Goal: Transaction & Acquisition: Book appointment/travel/reservation

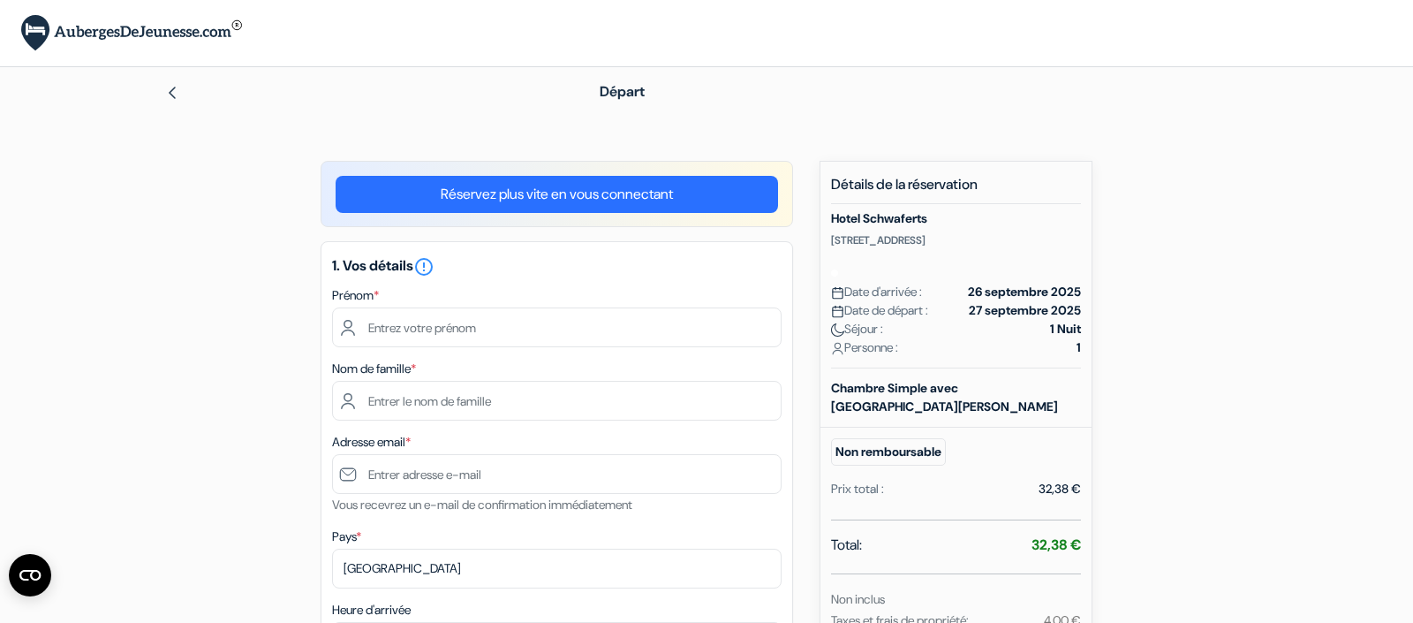
scroll to position [146, 0]
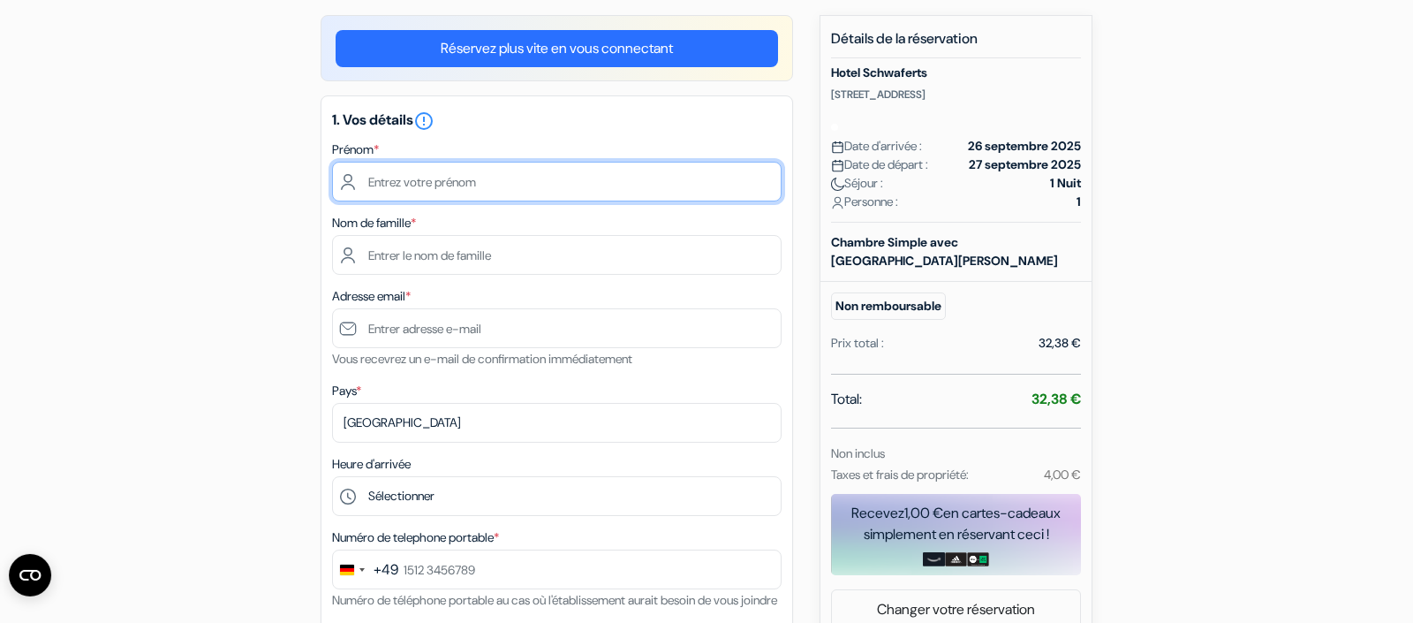
click at [509, 193] on input "text" at bounding box center [557, 182] width 450 height 40
type input "Domitille"
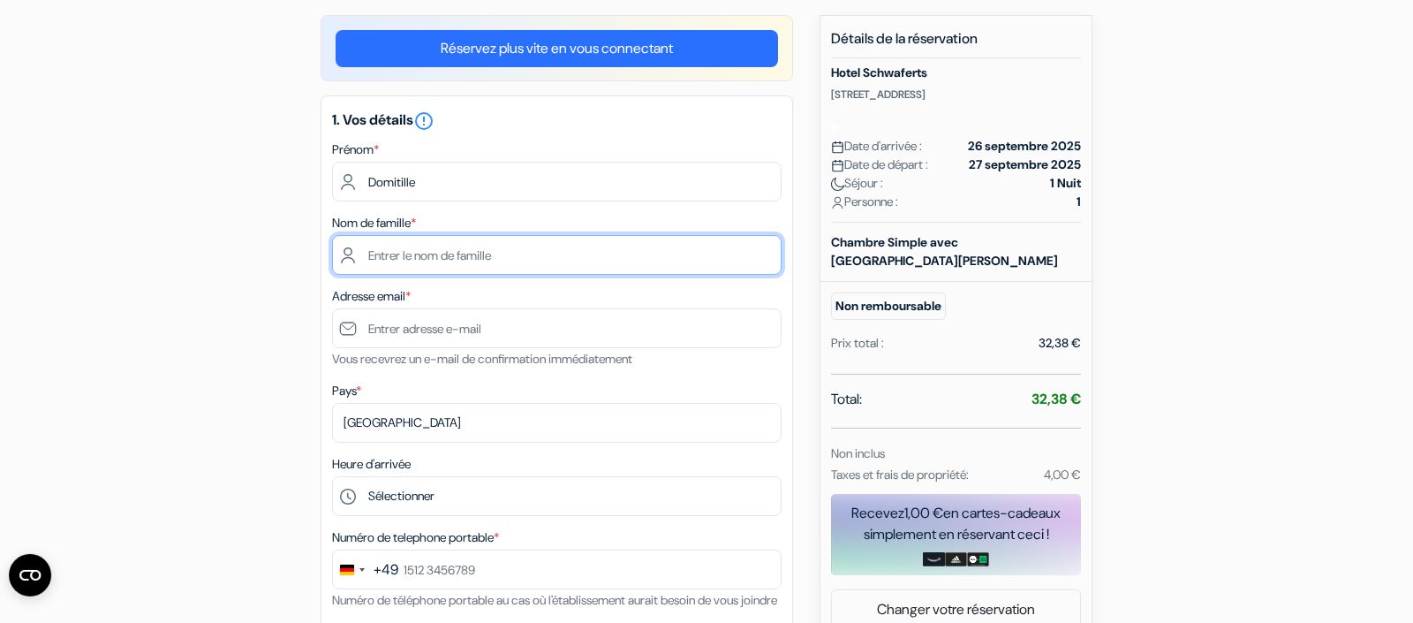
click at [447, 254] on input "text" at bounding box center [557, 255] width 450 height 40
type input "Grandjean"
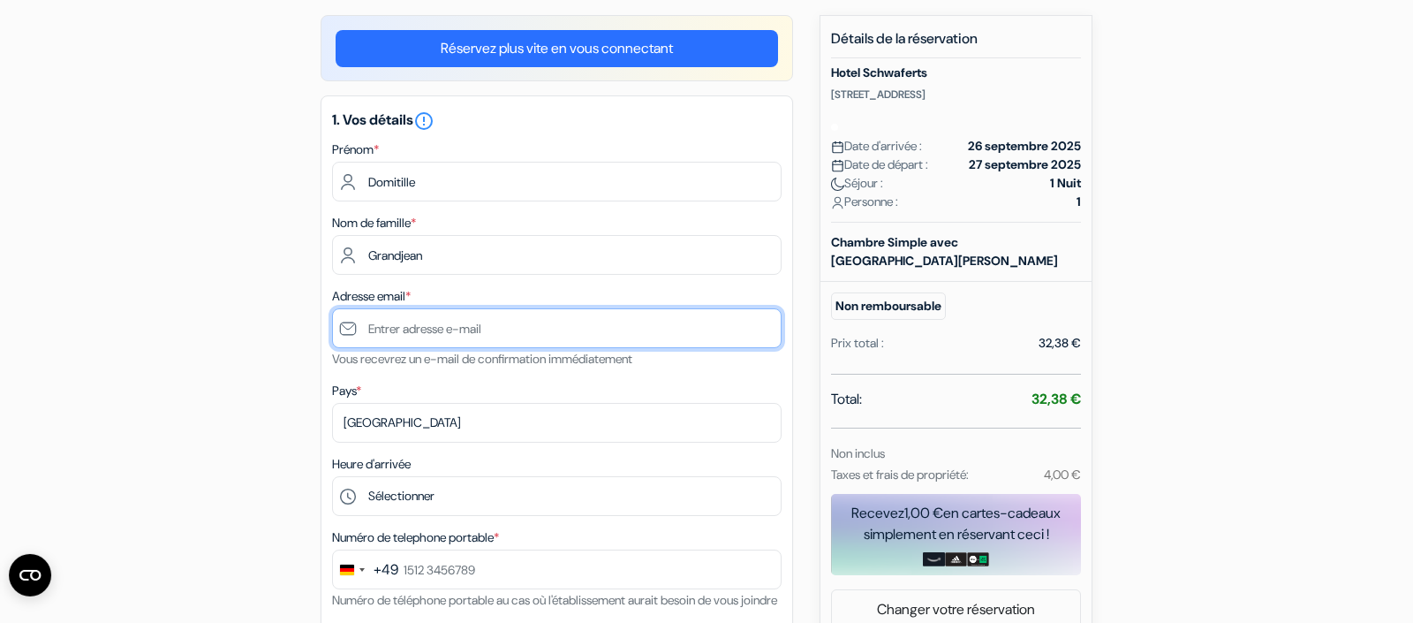
click at [420, 333] on input "text" at bounding box center [557, 328] width 450 height 40
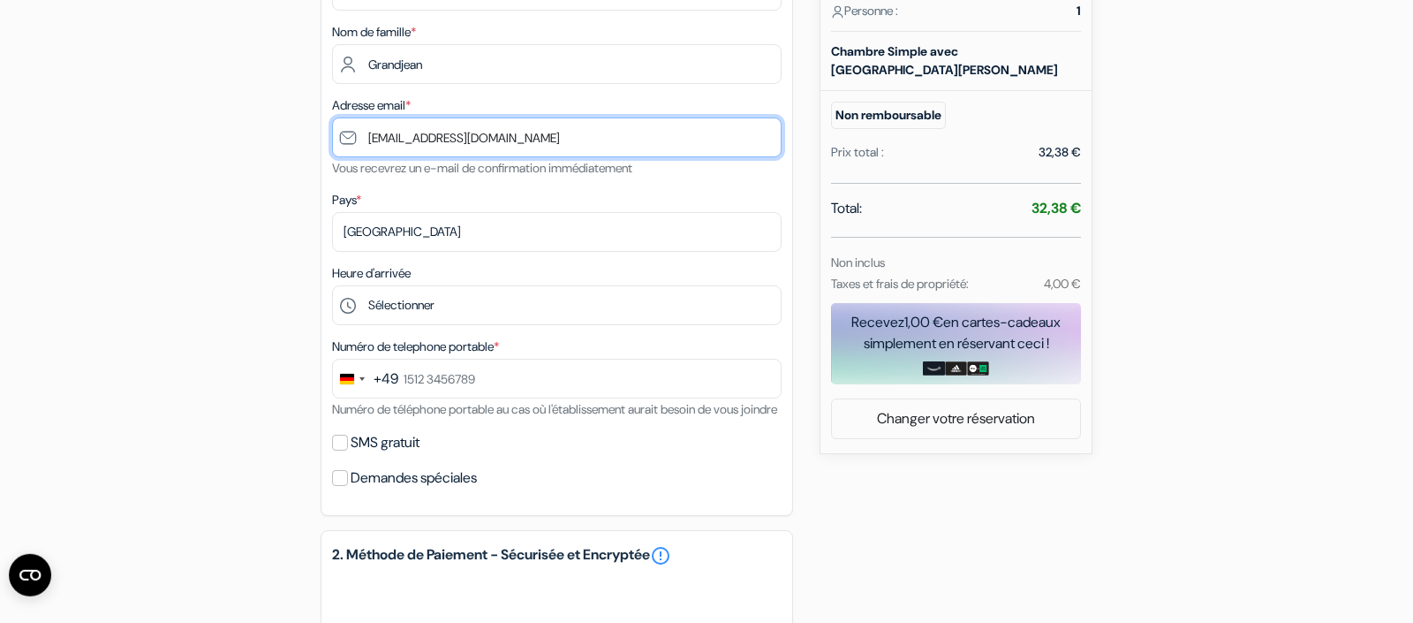
scroll to position [424, 0]
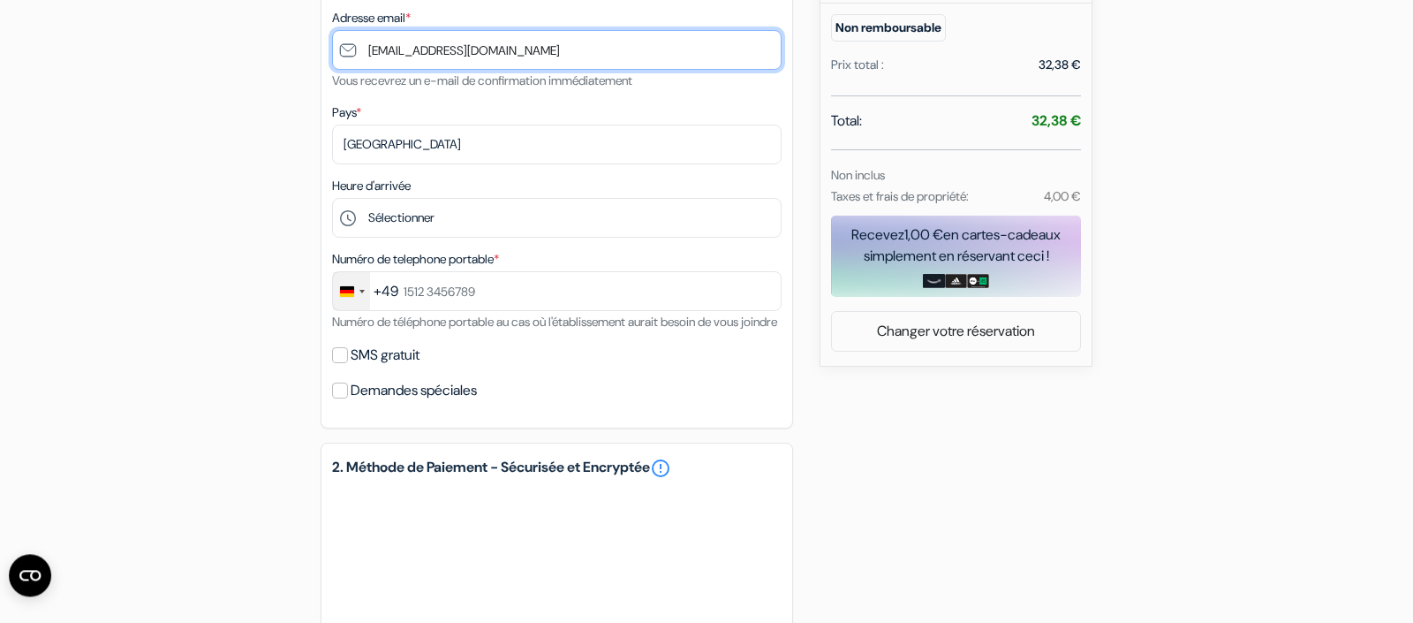
type input "[EMAIL_ADDRESS][DOMAIN_NAME]"
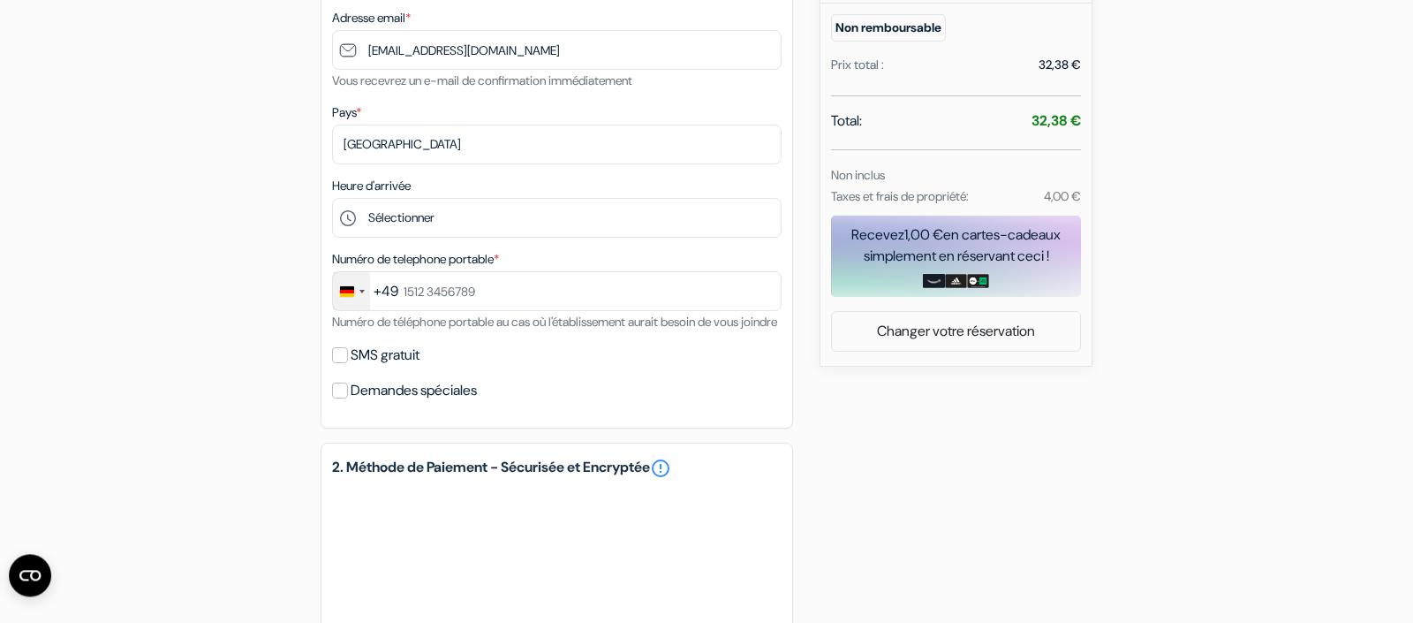
click at [352, 292] on div "Change country, selected Germany (+49)" at bounding box center [347, 291] width 14 height 11
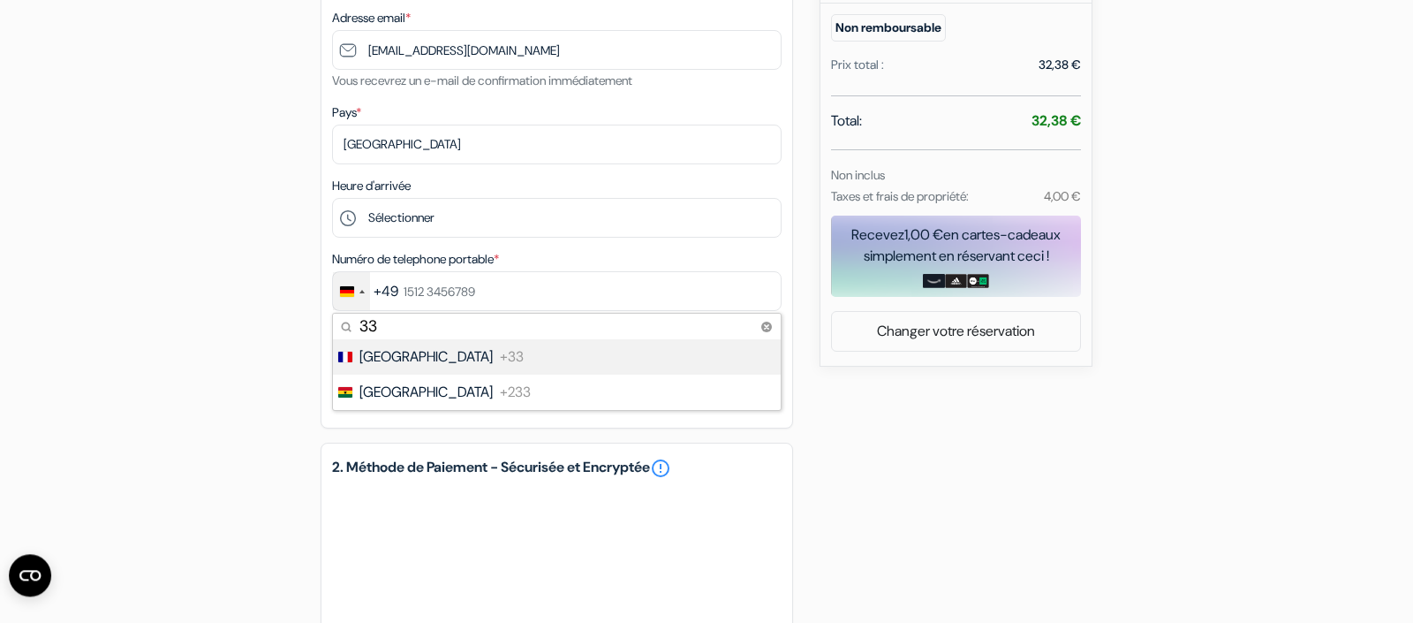
type input "33"
click at [500, 353] on span "+33" at bounding box center [512, 356] width 24 height 21
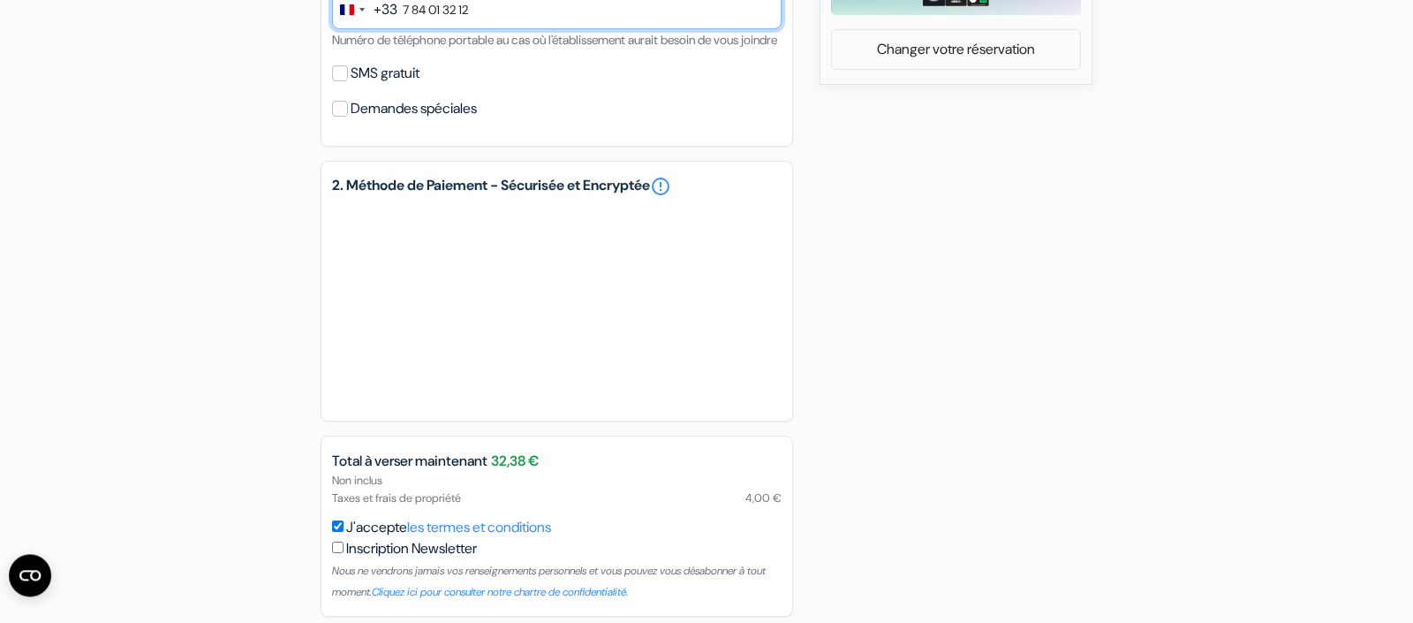
scroll to position [707, 0]
type input "7 84 01 32 12"
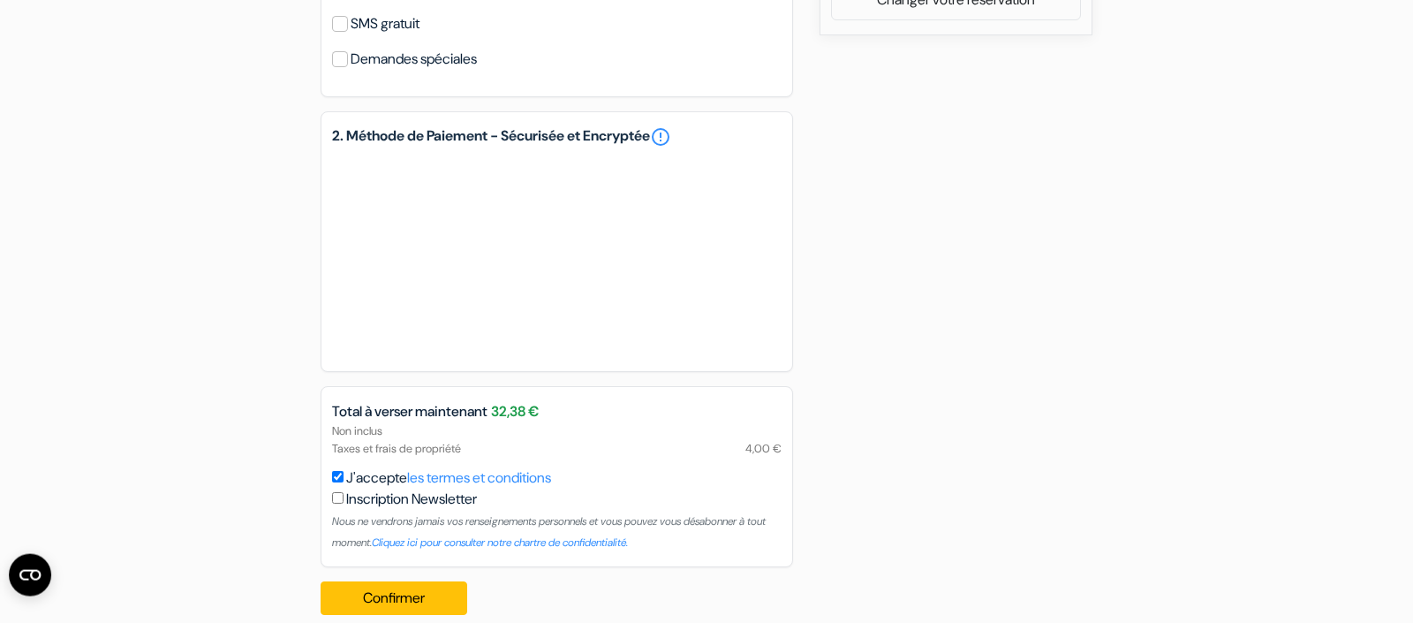
scroll to position [798, 0]
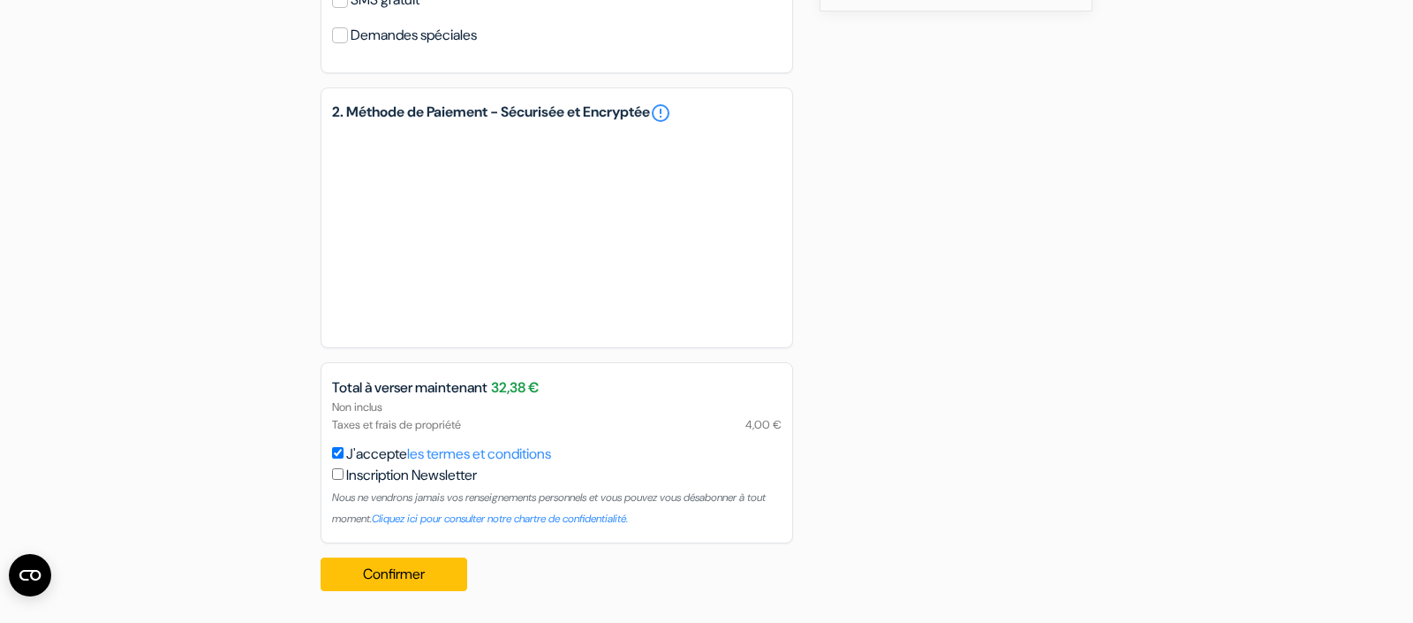
click at [436, 571] on button "Confirmer Loading..." at bounding box center [394, 574] width 147 height 34
